Goal: Register for event/course

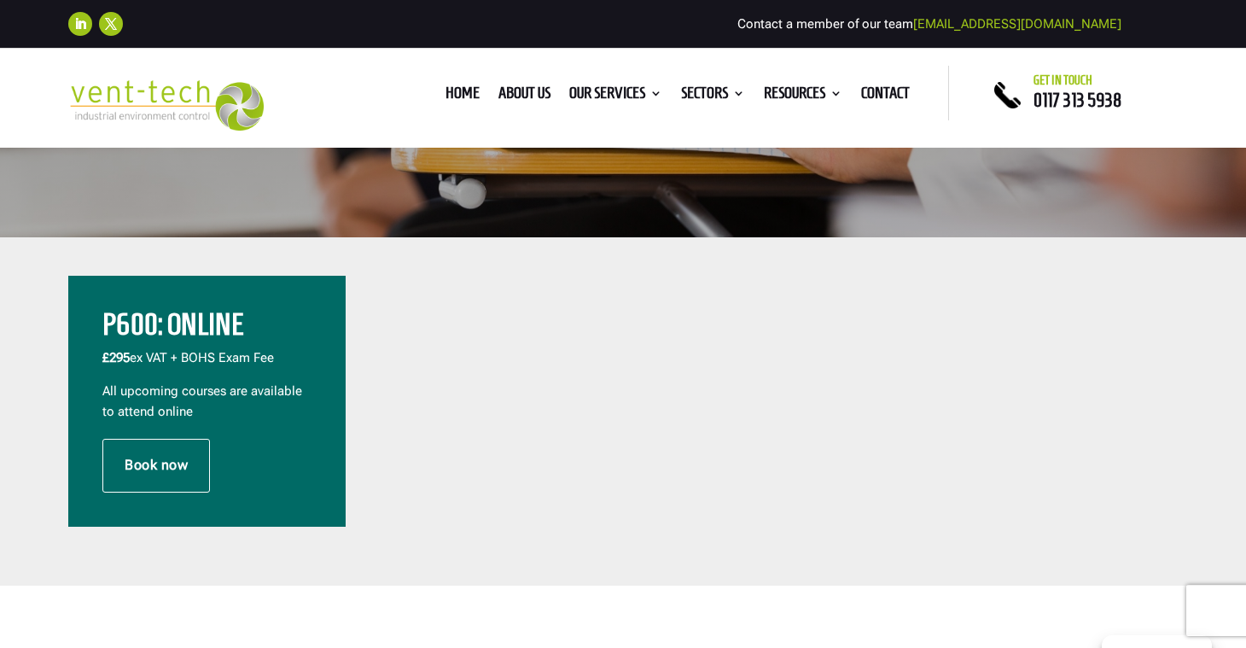
scroll to position [630, 0]
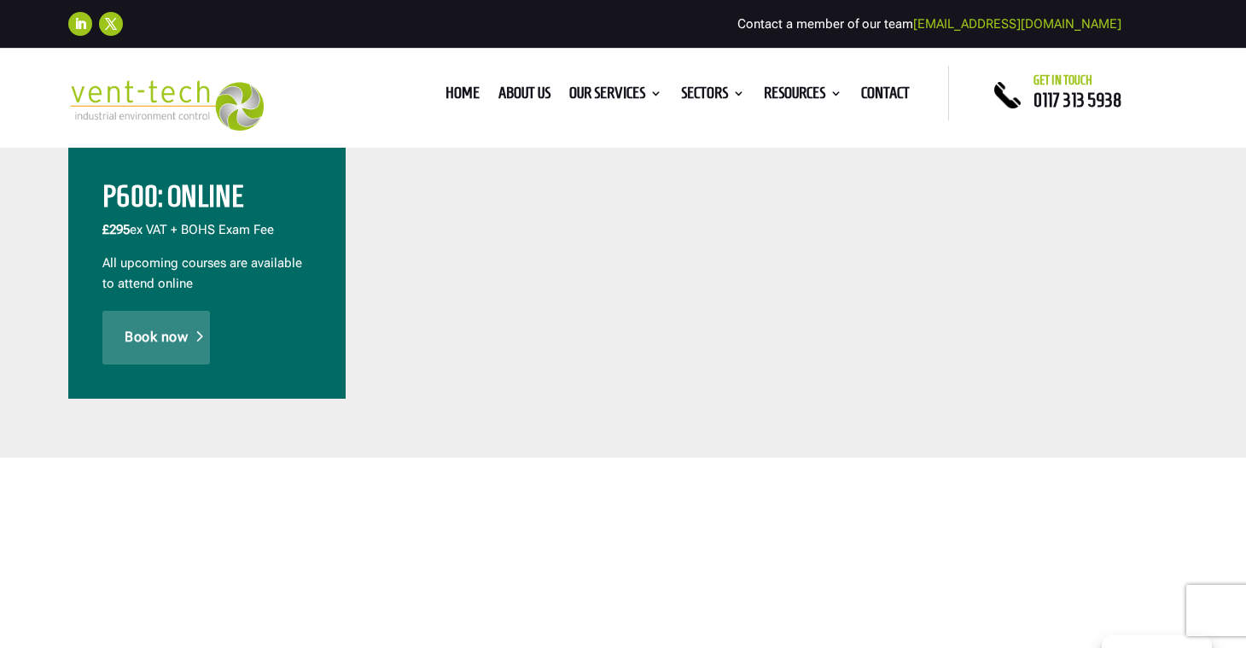
click at [156, 334] on link "Book now" at bounding box center [155, 337] width 107 height 53
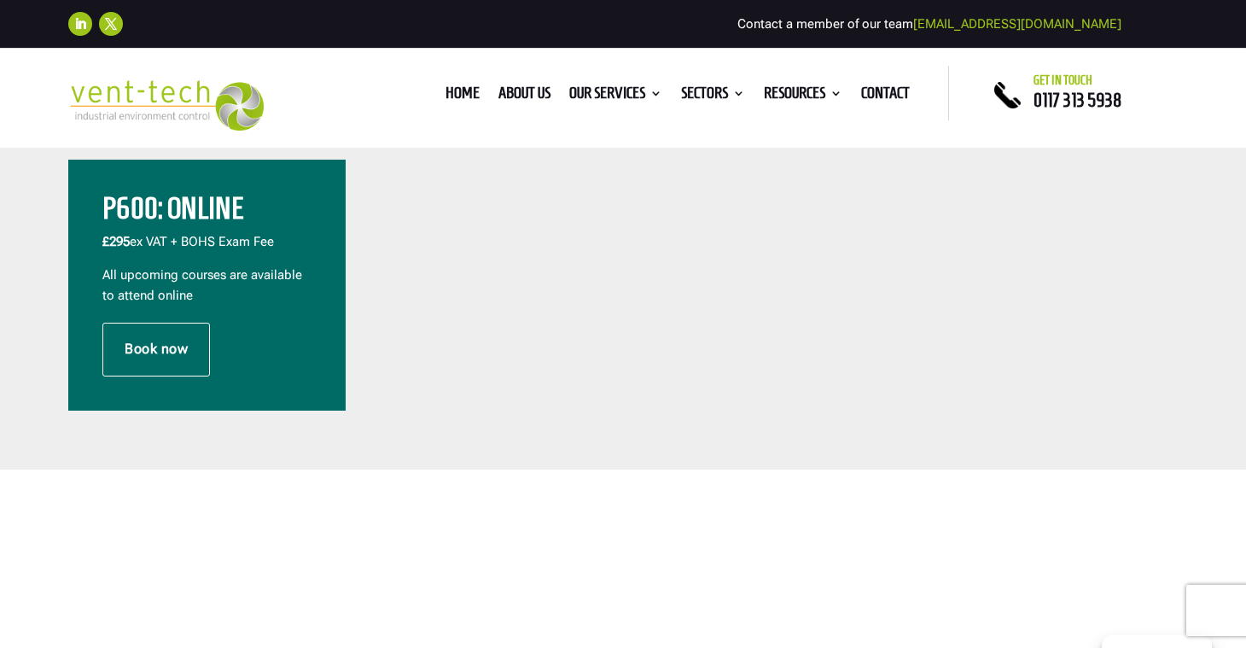
scroll to position [617, 0]
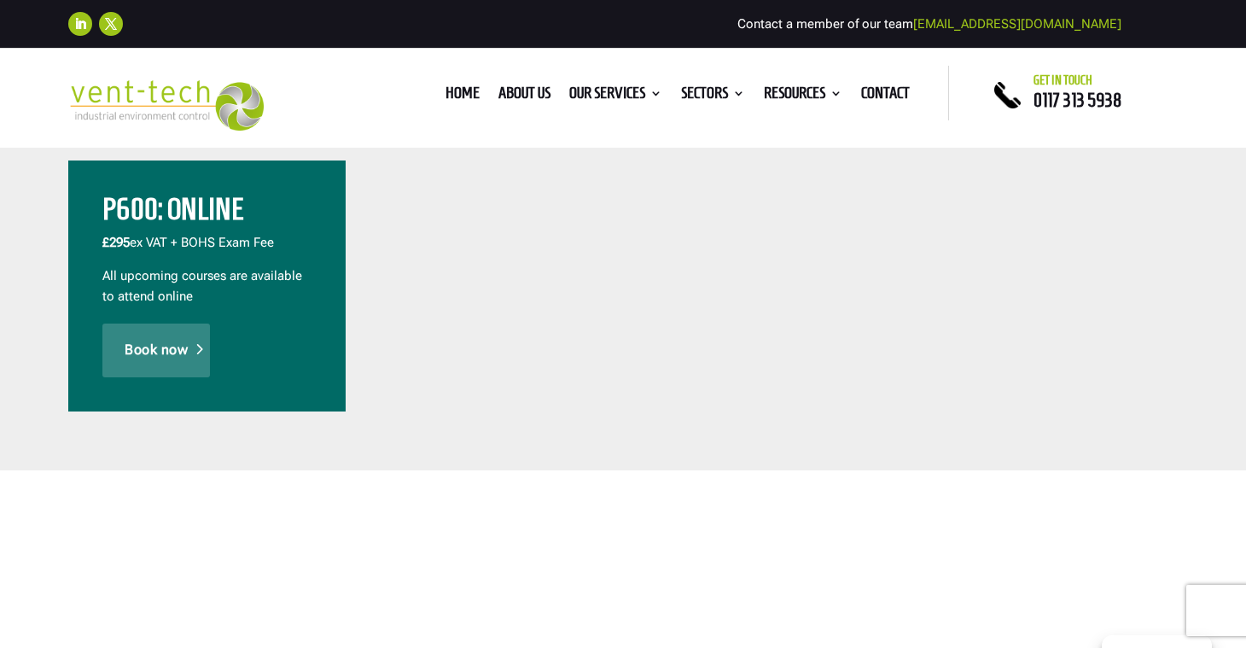
click at [161, 335] on link "Book now" at bounding box center [155, 349] width 107 height 53
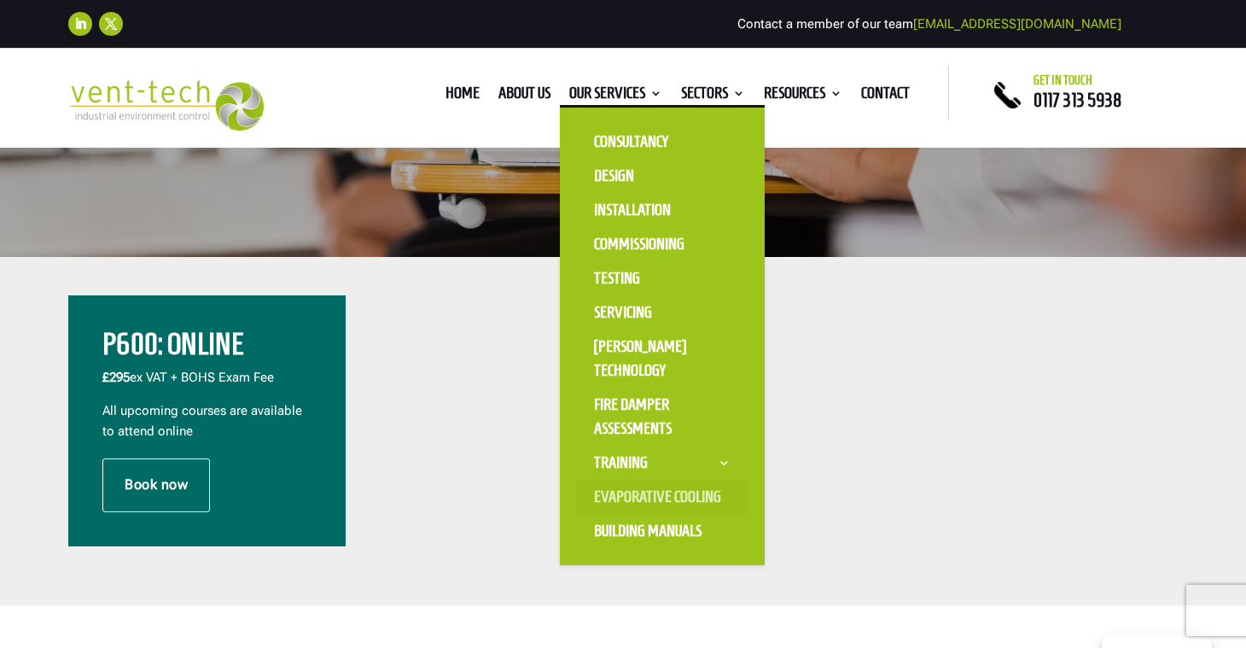
scroll to position [337, 0]
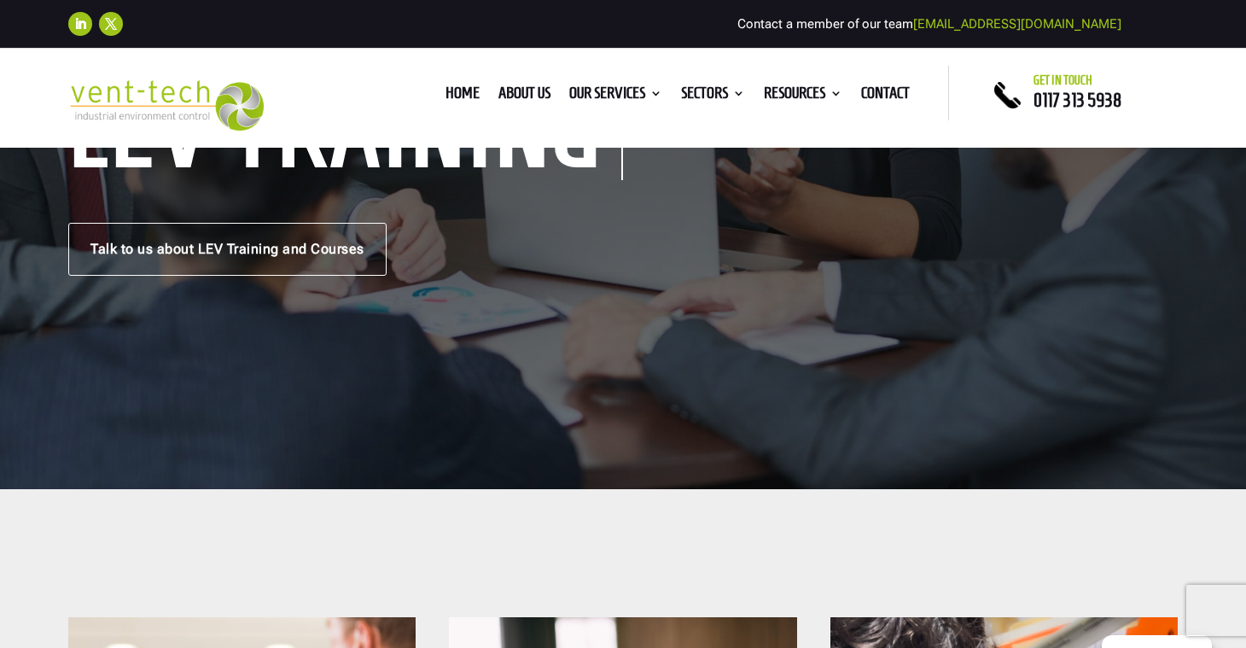
scroll to position [276, 0]
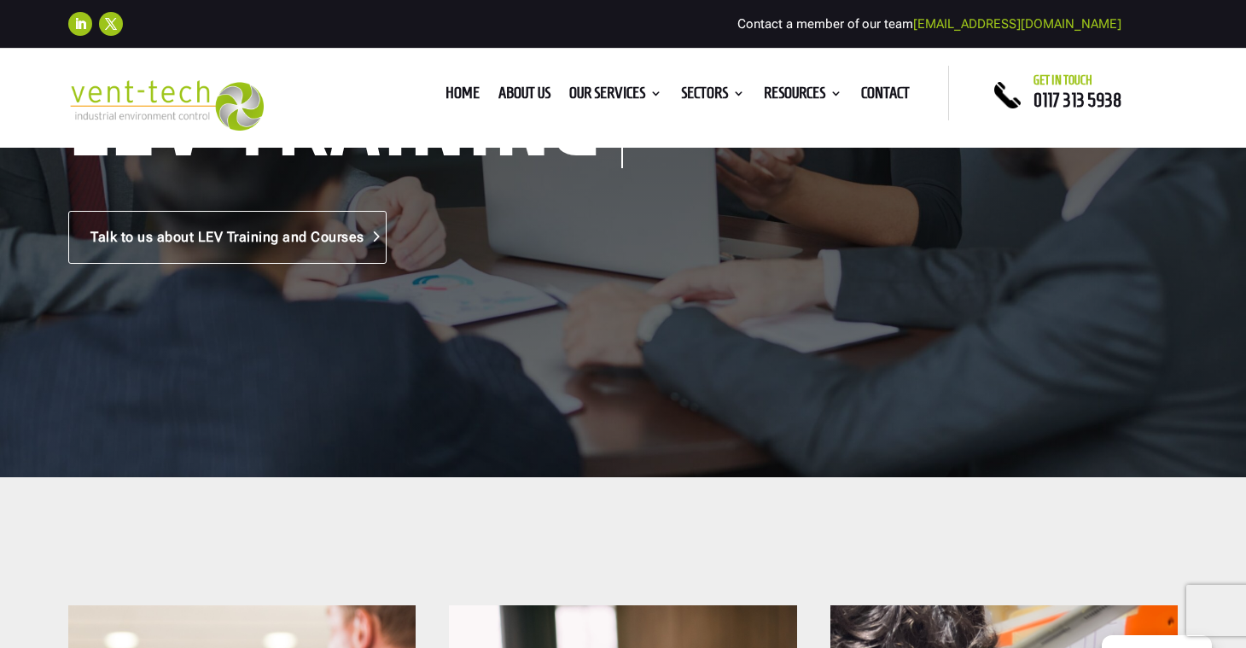
click at [345, 229] on link "Talk to us about LEV Training and Courses" at bounding box center [227, 237] width 318 height 53
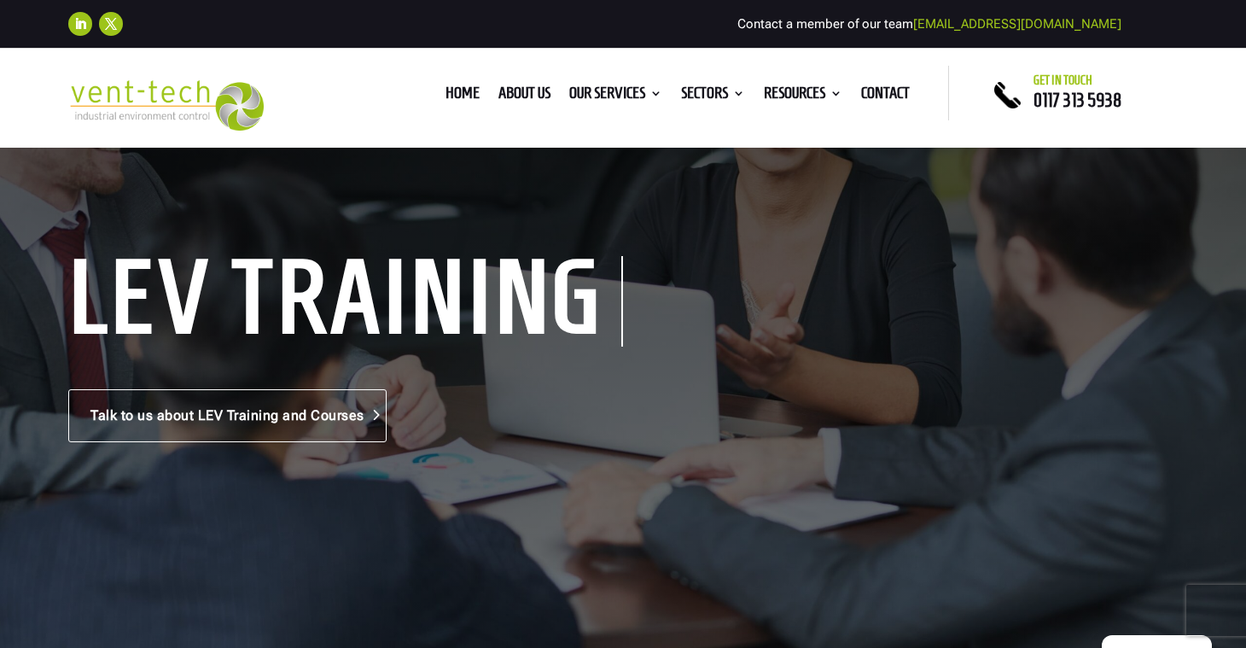
scroll to position [77, 0]
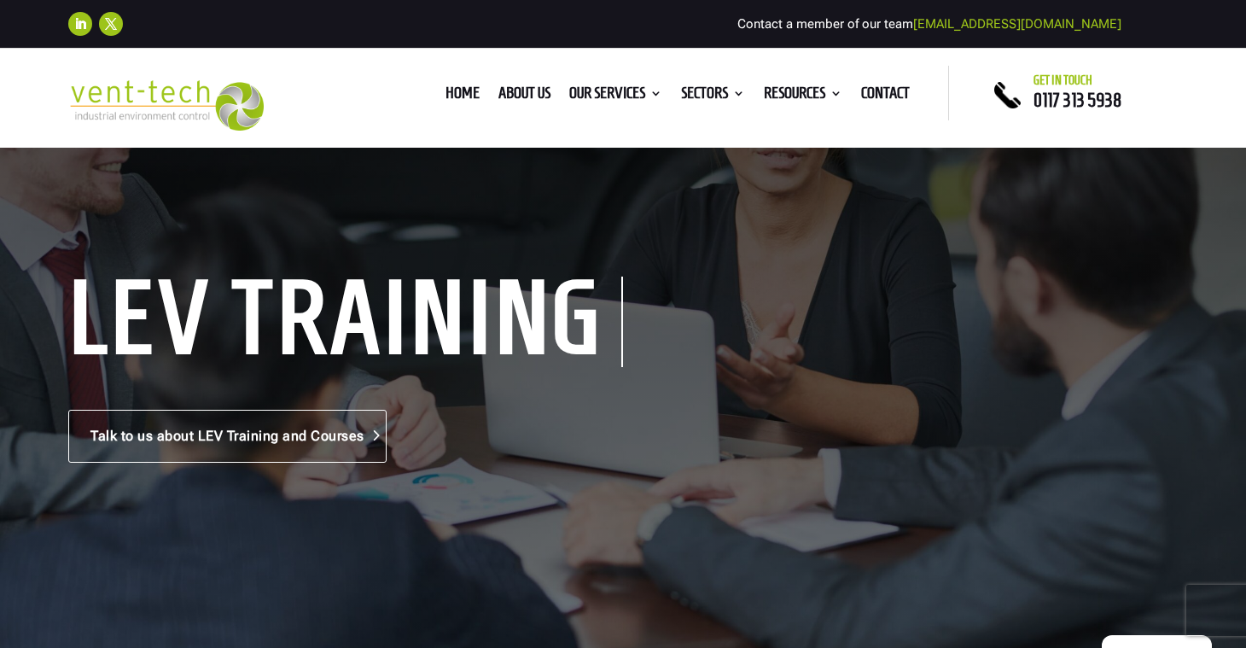
click at [386, 437] on link "Talk to us about LEV Training and Courses" at bounding box center [227, 436] width 318 height 53
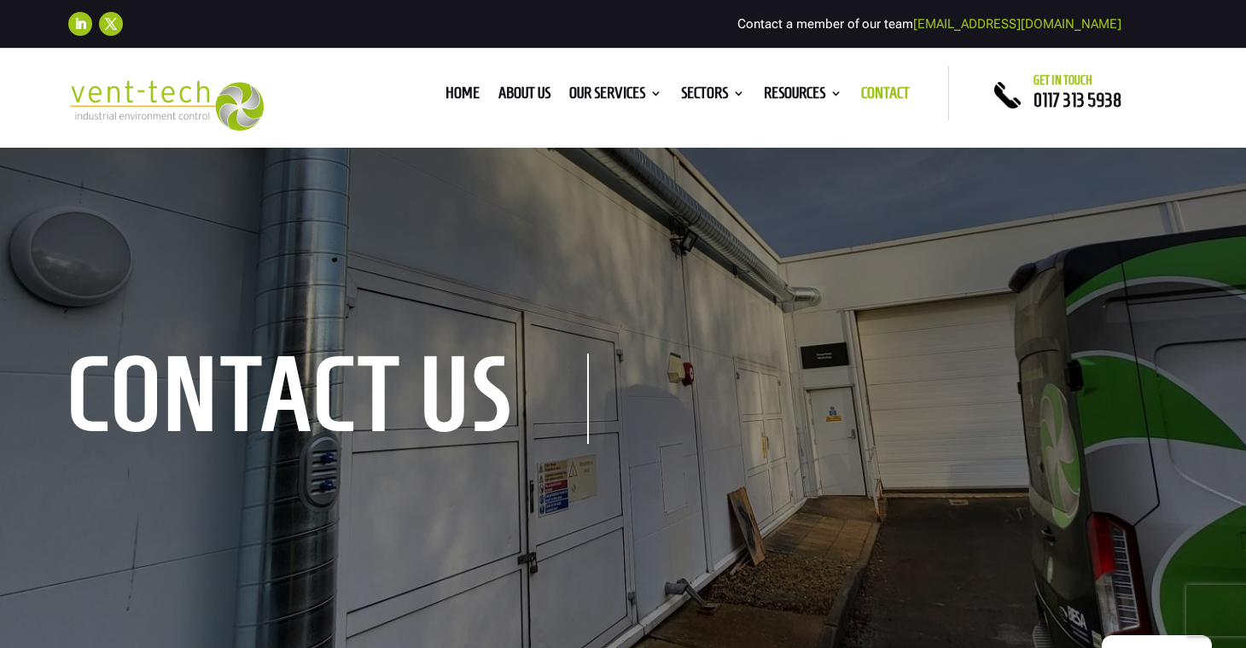
click at [606, 385] on div "contact us" at bounding box center [622, 400] width 1109 height 85
click at [585, 395] on h1 "contact us" at bounding box center [328, 398] width 520 height 90
click at [717, 429] on div "contact us" at bounding box center [622, 400] width 1109 height 85
click at [622, 362] on div "contact us" at bounding box center [622, 400] width 1109 height 85
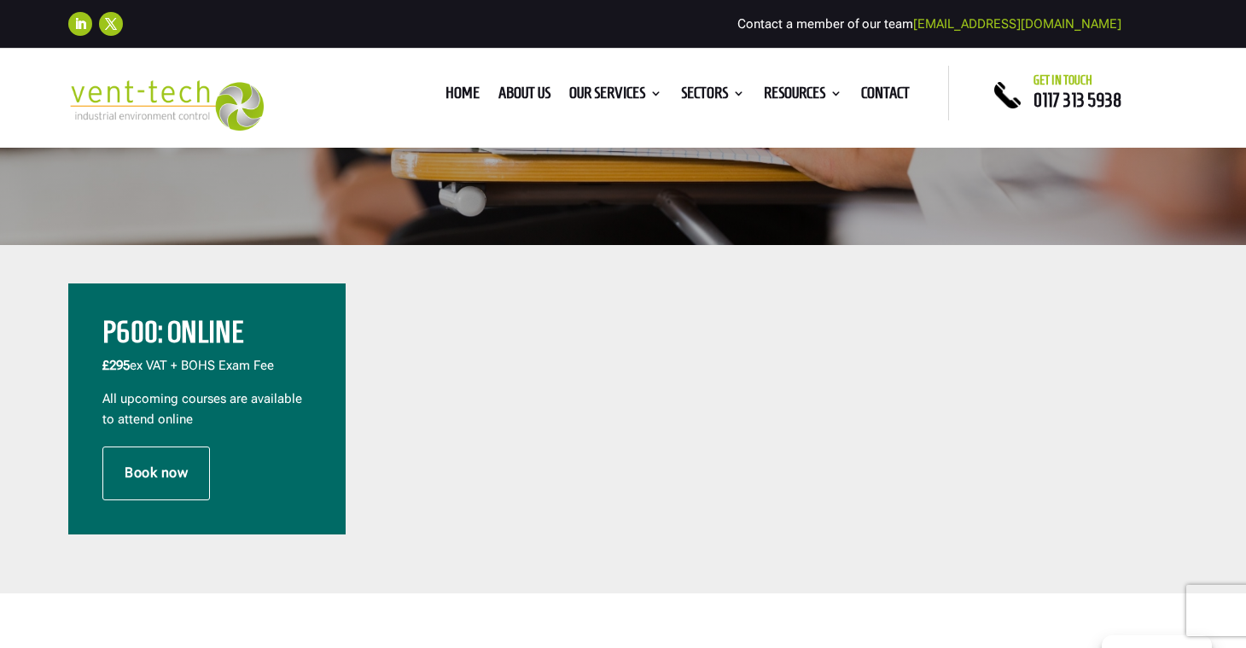
scroll to position [514, 0]
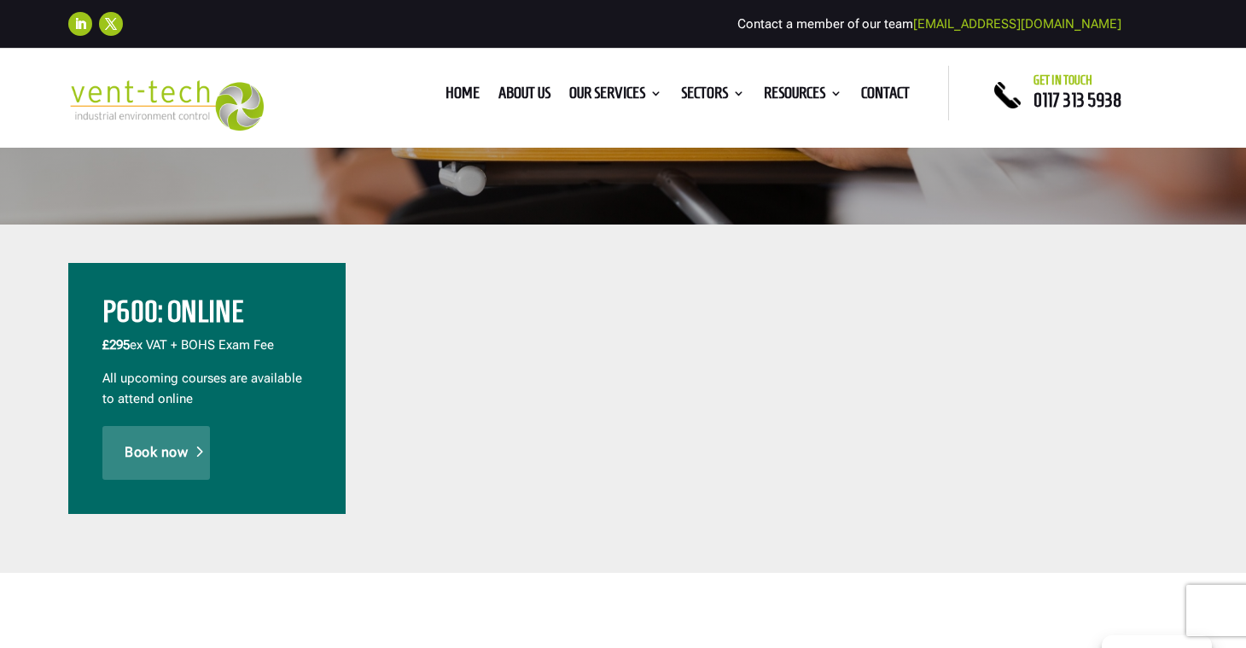
click at [187, 437] on link "Book now" at bounding box center [155, 452] width 107 height 53
